Goal: Task Accomplishment & Management: Use online tool/utility

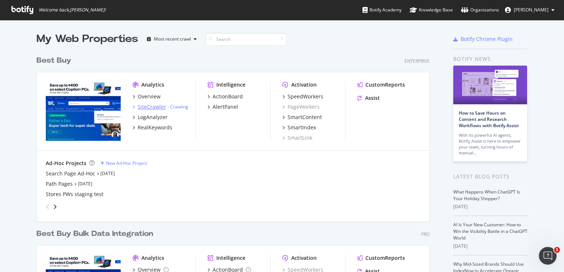
click at [144, 107] on div "SiteCrawler" at bounding box center [152, 106] width 28 height 7
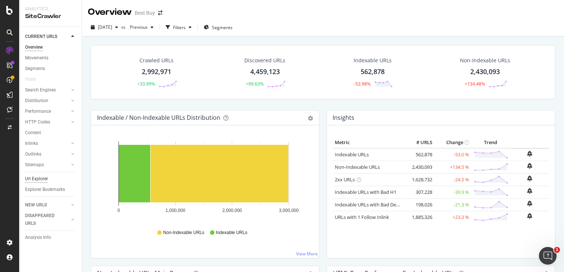
click at [35, 179] on div "Url Explorer" at bounding box center [36, 179] width 23 height 8
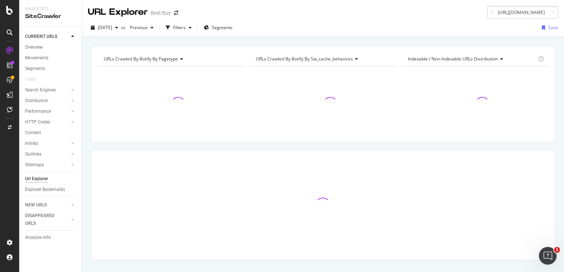
scroll to position [0, 192]
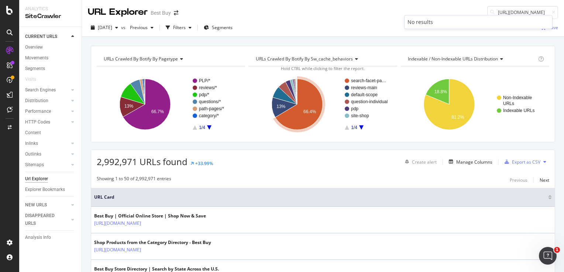
type input "[URL][DOMAIN_NAME]"
